Goal: Task Accomplishment & Management: Complete application form

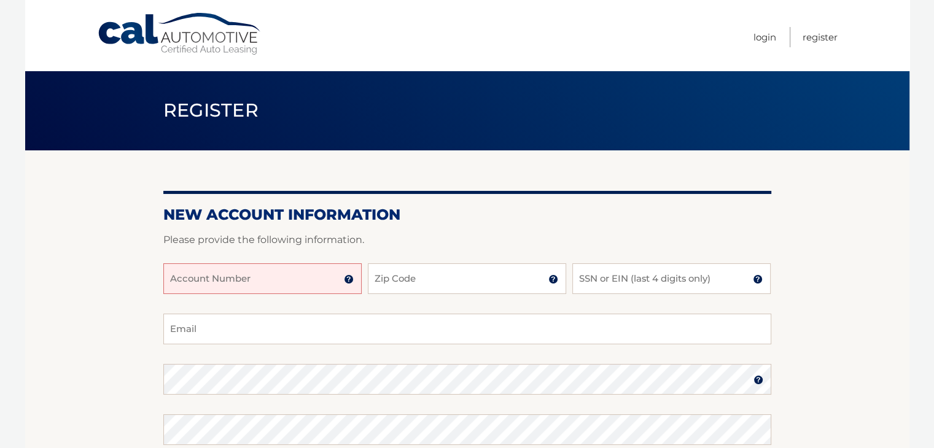
click at [311, 278] on input "Account Number" at bounding box center [262, 278] width 198 height 31
type input "44455978378"
click at [398, 284] on input "Zip Code" at bounding box center [467, 278] width 198 height 31
type input "14506"
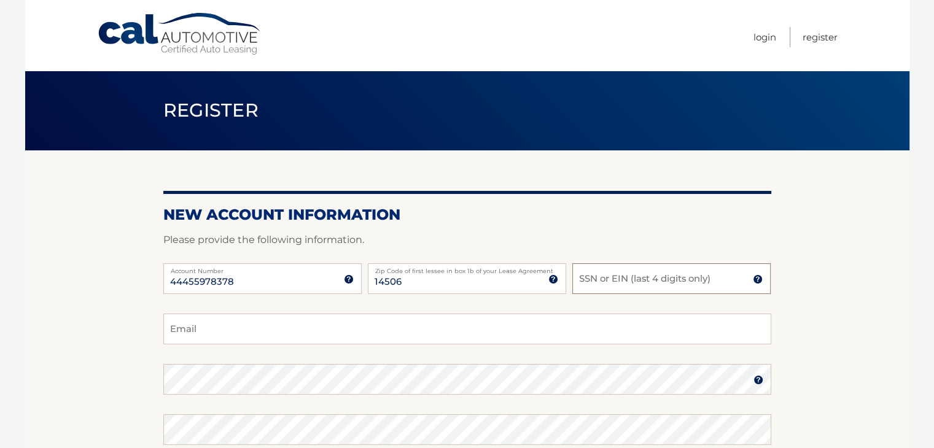
click at [629, 275] on input "SSN or EIN (last 4 digits only)" at bounding box center [671, 278] width 198 height 31
type input "3138"
click at [572, 325] on input "Email" at bounding box center [467, 329] width 608 height 31
type input "corey.zeh@lalrr.com"
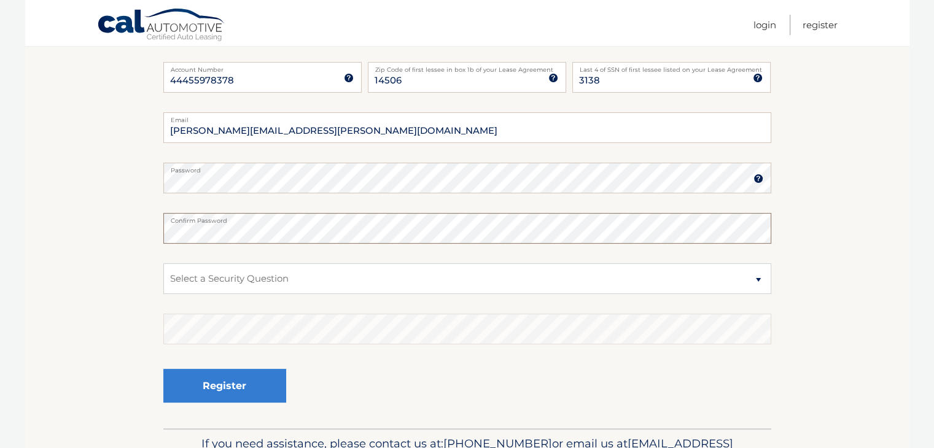
scroll to position [204, 0]
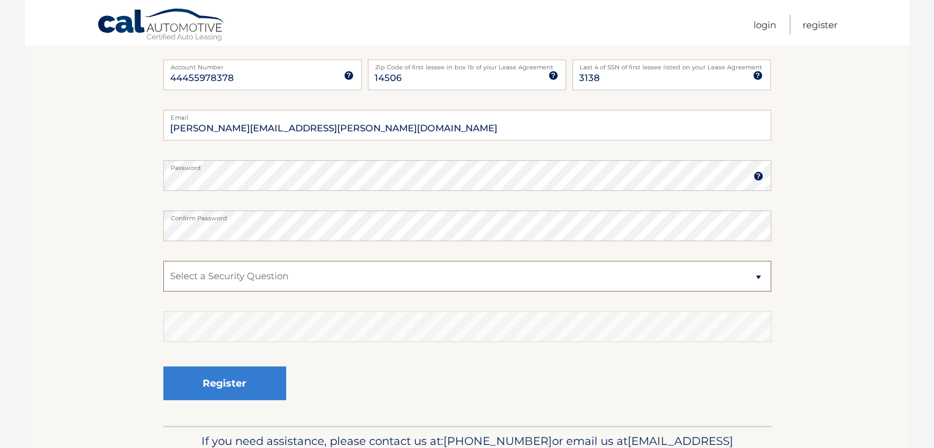
click at [470, 281] on select "Select a Security Question What was the name of your elementary school? What is…" at bounding box center [467, 276] width 608 height 31
select select "3"
click at [163, 261] on select "Select a Security Question What was the name of your elementary school? What is…" at bounding box center [467, 276] width 608 height 31
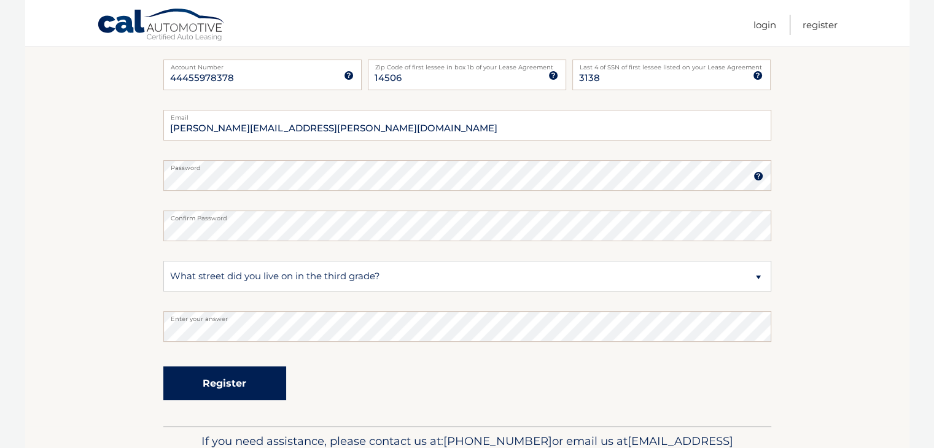
click at [267, 388] on button "Register" at bounding box center [224, 384] width 123 height 34
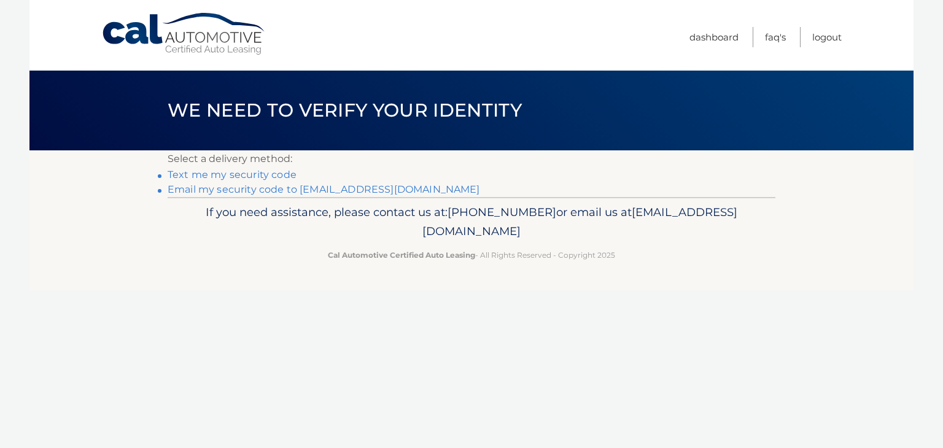
click at [243, 190] on link "Email my security code to c********@lalrr.com" at bounding box center [324, 190] width 313 height 12
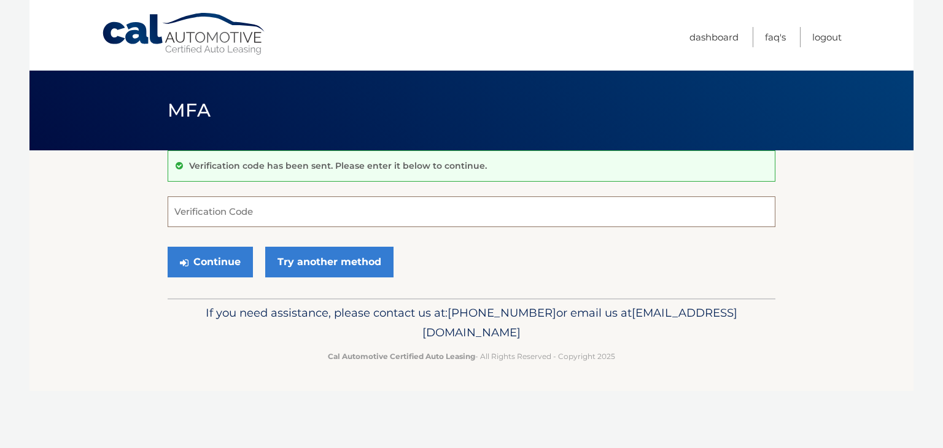
click at [405, 219] on input "Verification Code" at bounding box center [472, 212] width 608 height 31
type input "702256"
click at [213, 263] on button "Continue" at bounding box center [210, 262] width 85 height 31
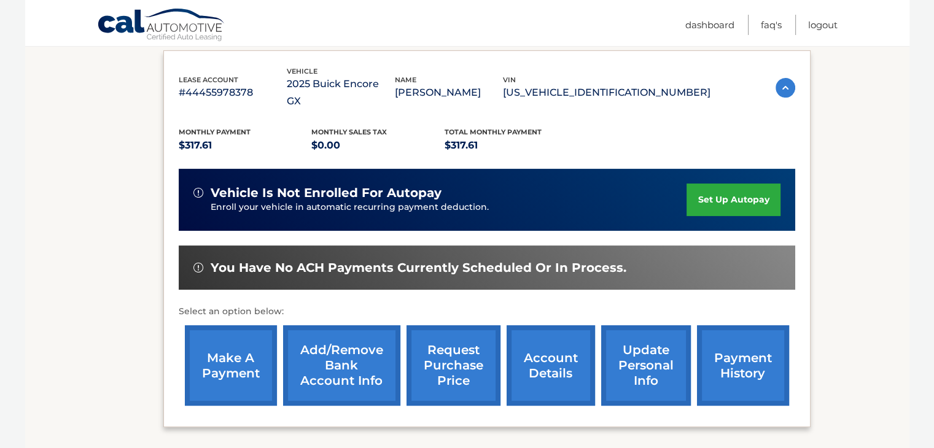
scroll to position [204, 0]
click at [239, 338] on link "make a payment" at bounding box center [231, 365] width 92 height 80
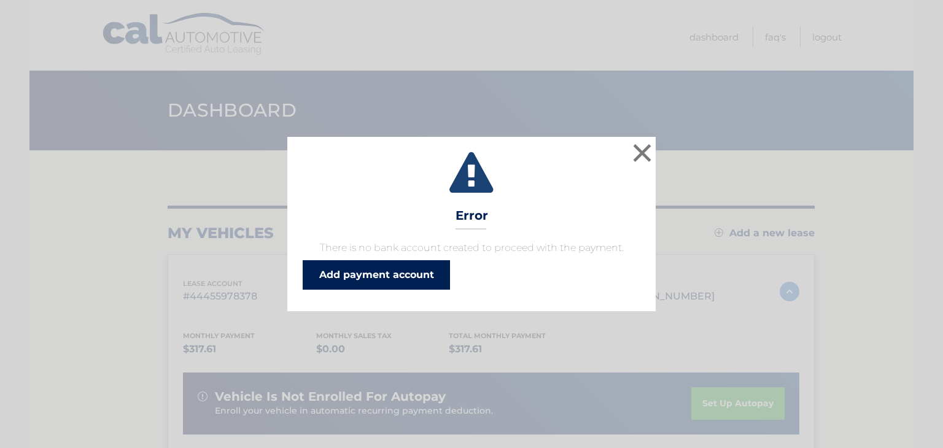
click at [382, 268] on link "Add payment account" at bounding box center [376, 274] width 147 height 29
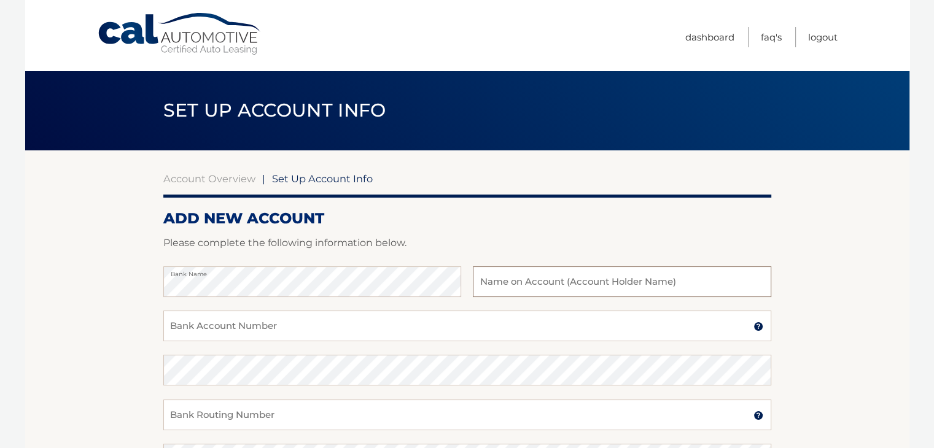
click at [513, 285] on input "text" at bounding box center [622, 282] width 298 height 31
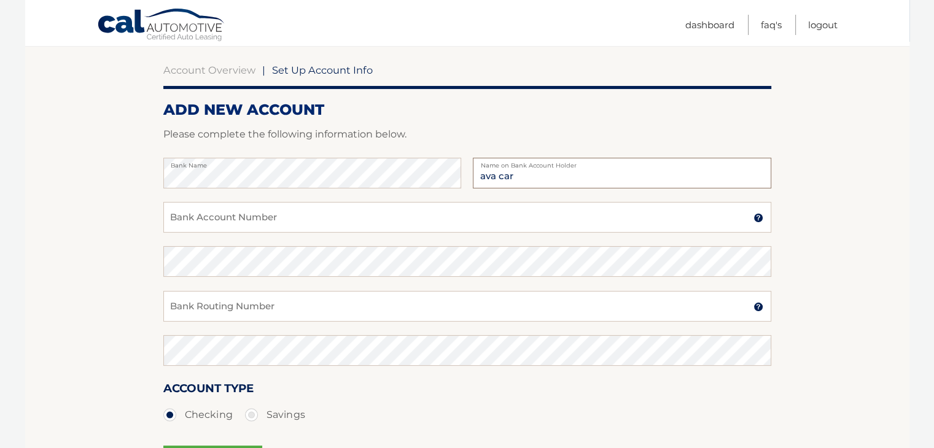
scroll to position [125, 0]
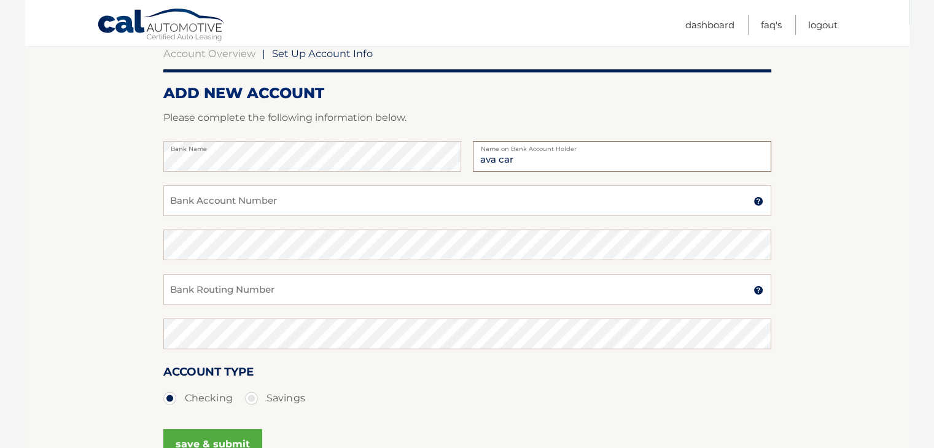
type input "ava car"
click at [456, 197] on input "Bank Account Number" at bounding box center [467, 200] width 608 height 31
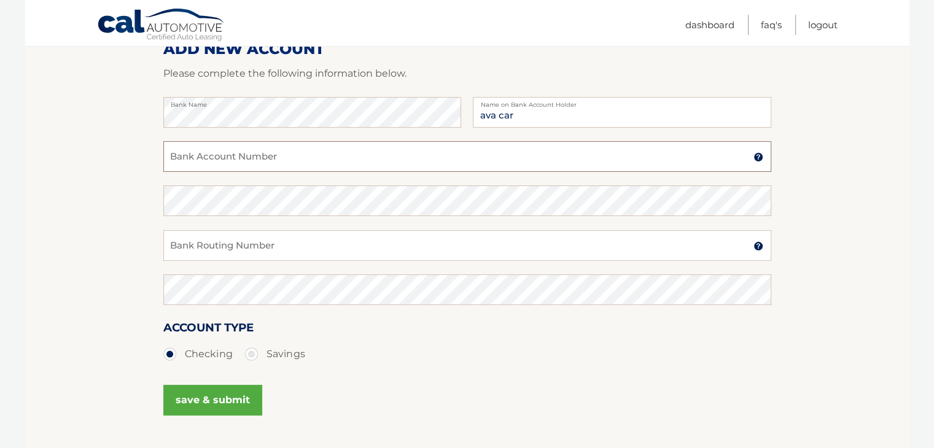
scroll to position [167, 0]
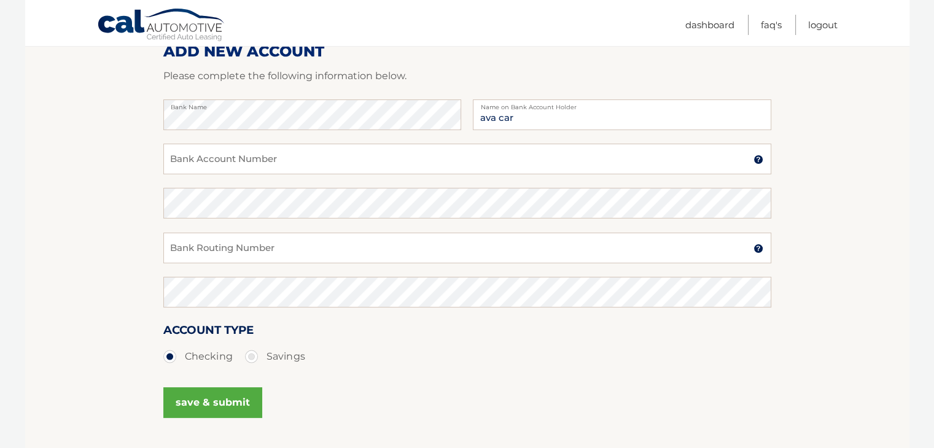
click at [762, 156] on img at bounding box center [758, 160] width 10 height 10
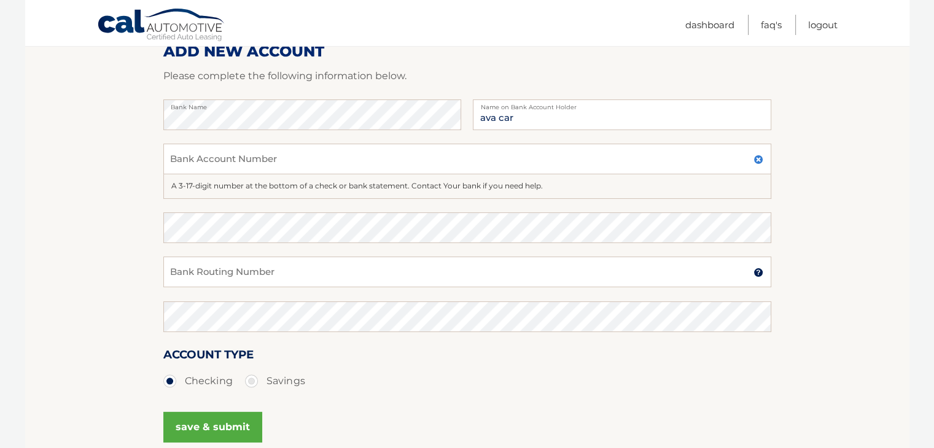
click at [760, 273] on img at bounding box center [758, 273] width 10 height 10
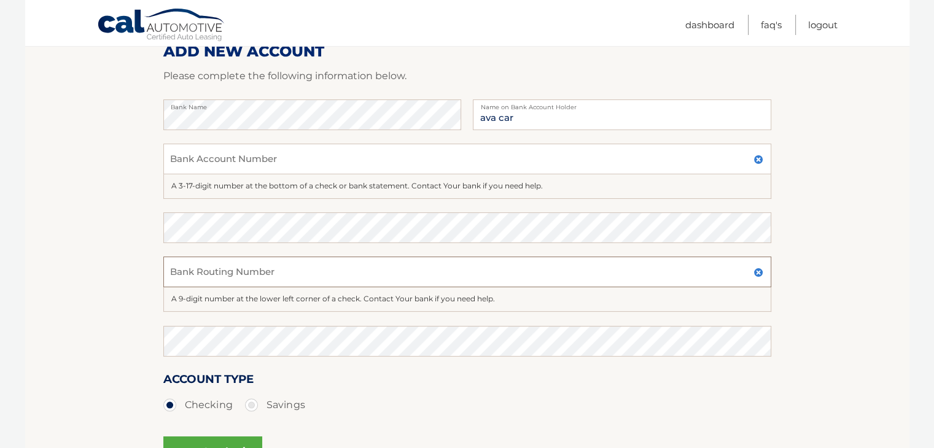
click at [270, 276] on input "Bank Routing Number" at bounding box center [467, 272] width 608 height 31
type input "381574653"
click at [292, 155] on input "Bank Account Number" at bounding box center [467, 159] width 608 height 31
type input "1367715446"
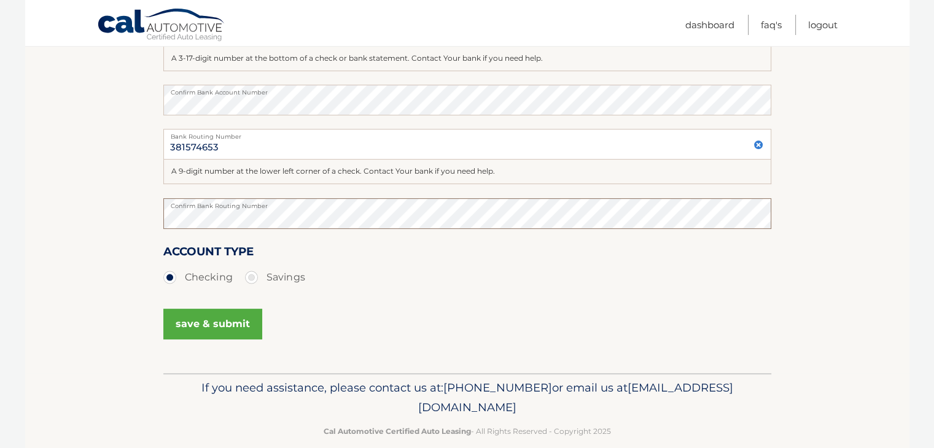
scroll to position [296, 0]
click at [206, 324] on button "save & submit" at bounding box center [212, 323] width 99 height 31
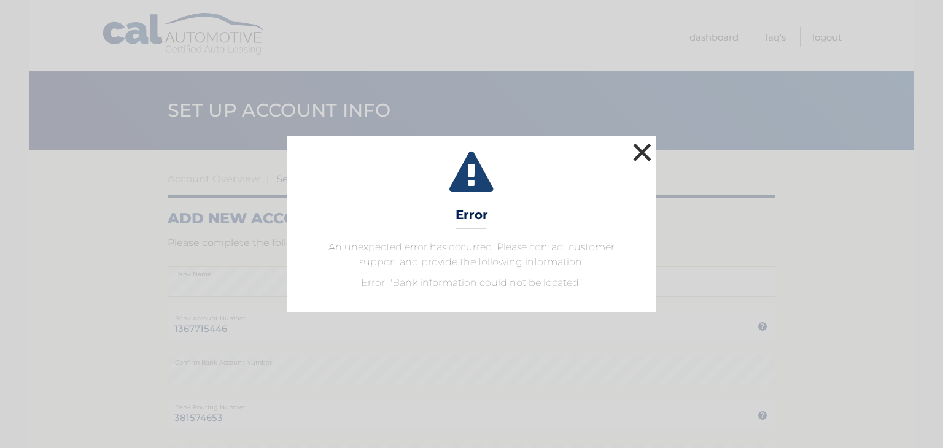
click at [645, 146] on button "×" at bounding box center [642, 152] width 25 height 25
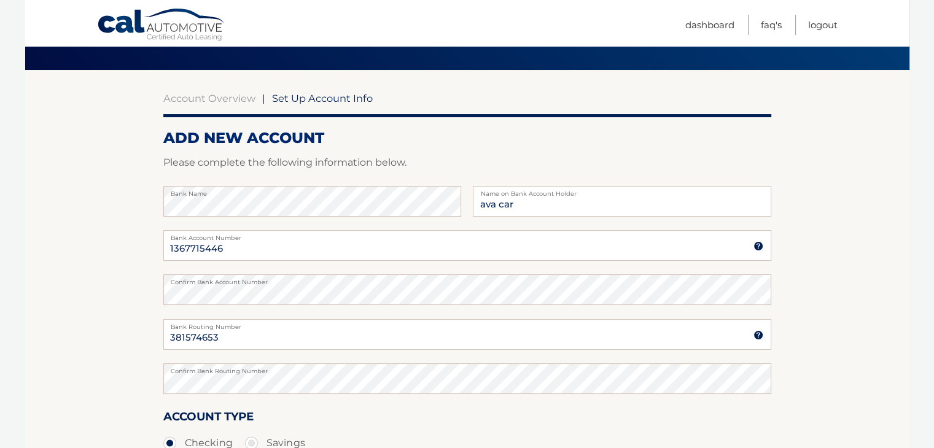
scroll to position [81, 0]
